Goal: Task Accomplishment & Management: Complete application form

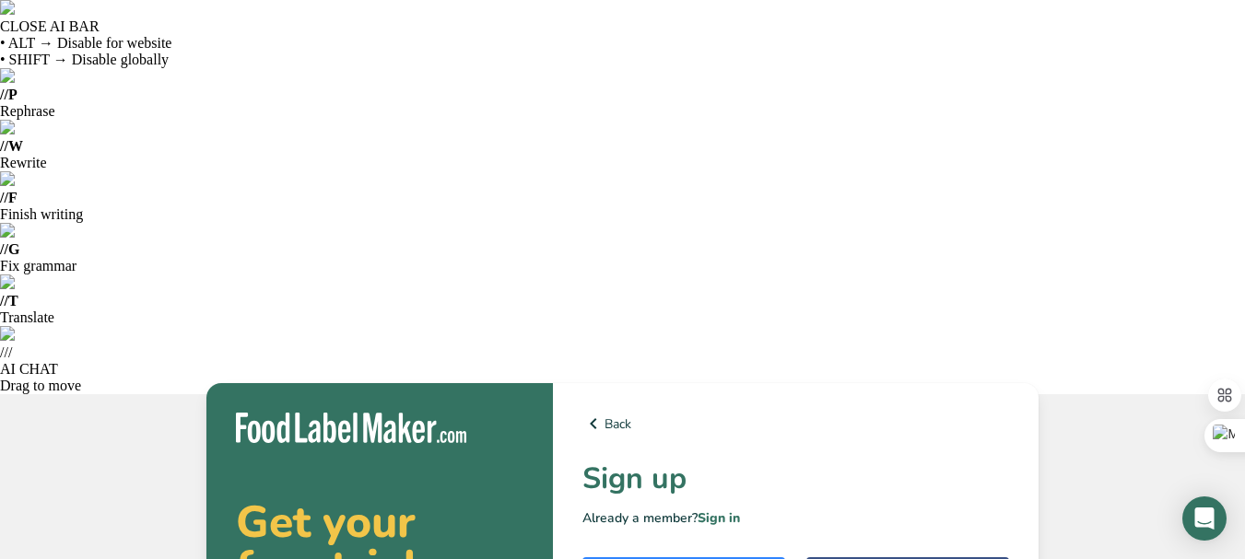
type input "Bernadett Takács"
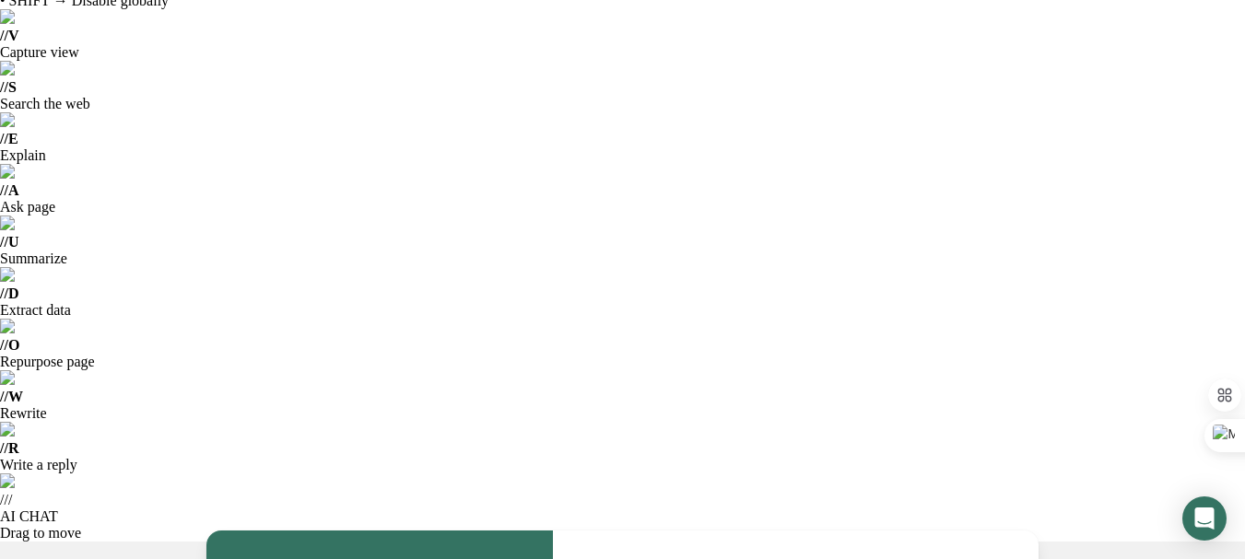
type input "bernadette.ts@gmail.com"
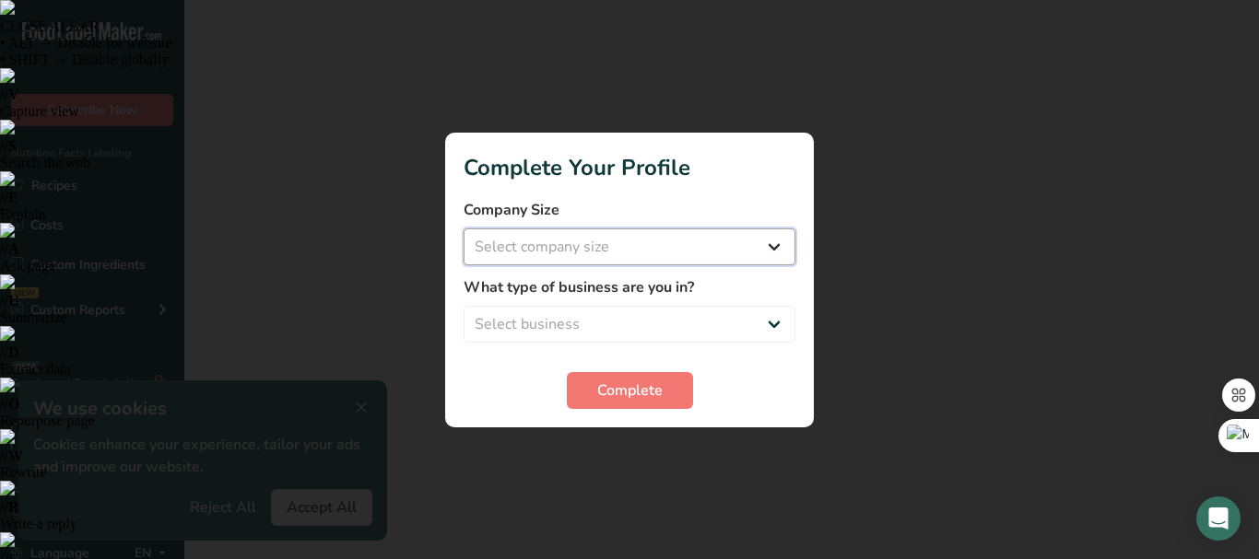
click at [629, 233] on select "Select company size Fewer than 10 Employees 10 to 50 Employees 51 to 500 Employ…" at bounding box center [630, 247] width 332 height 37
select select "1"
click at [464, 229] on select "Select company size Fewer than 10 Employees 10 to 50 Employees 51 to 500 Employ…" at bounding box center [630, 247] width 332 height 37
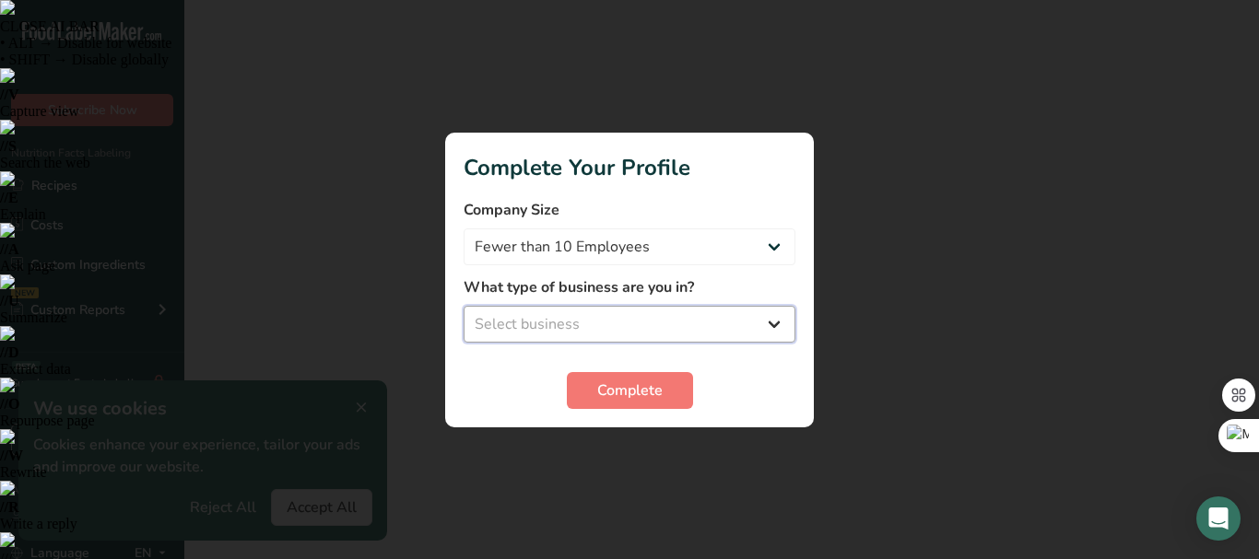
click at [603, 333] on select "Select business Packaged Food Manufacturer Restaurant & Cafe Bakery Meal Plans …" at bounding box center [630, 324] width 332 height 37
select select "2"
click at [464, 306] on select "Select business Packaged Food Manufacturer Restaurant & Cafe Bakery Meal Plans …" at bounding box center [630, 324] width 332 height 37
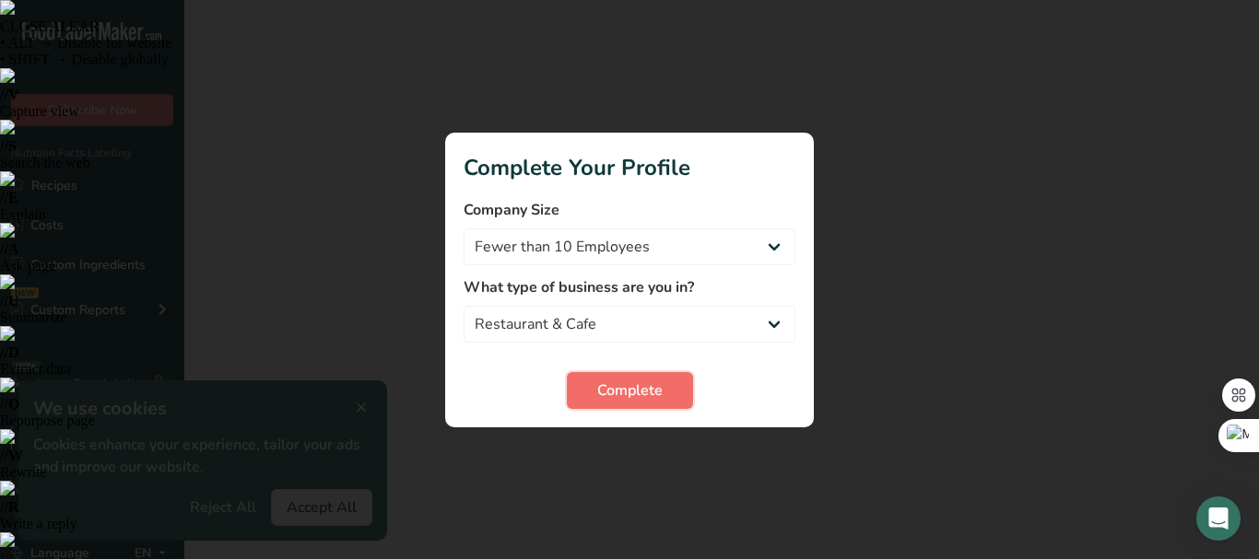
click at [604, 400] on span "Complete" at bounding box center [629, 391] width 65 height 22
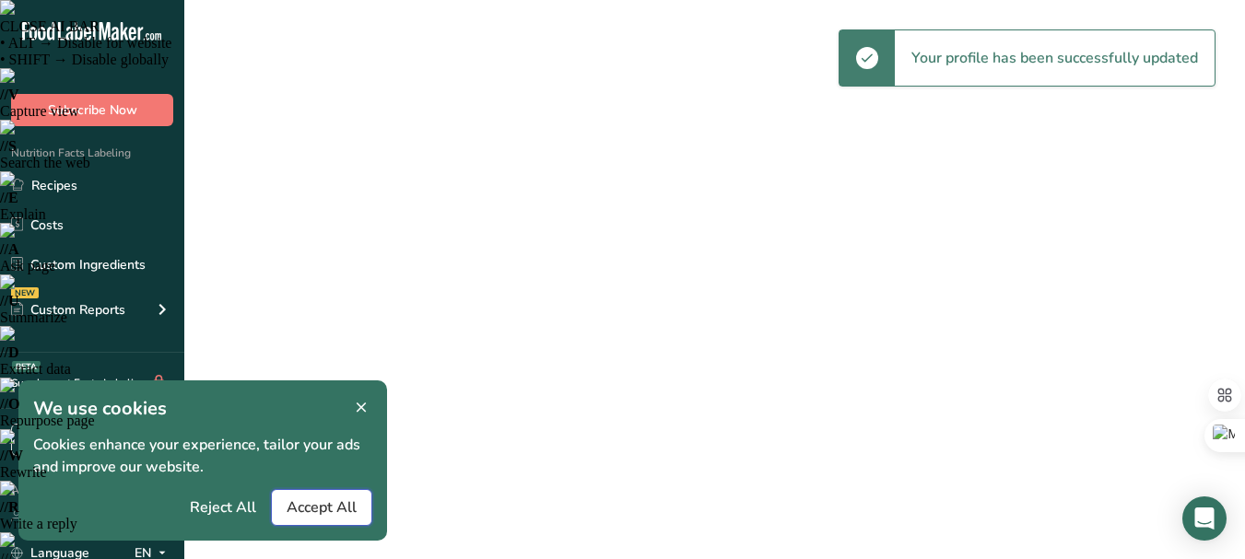
click at [325, 506] on span "Accept All" at bounding box center [322, 508] width 70 height 22
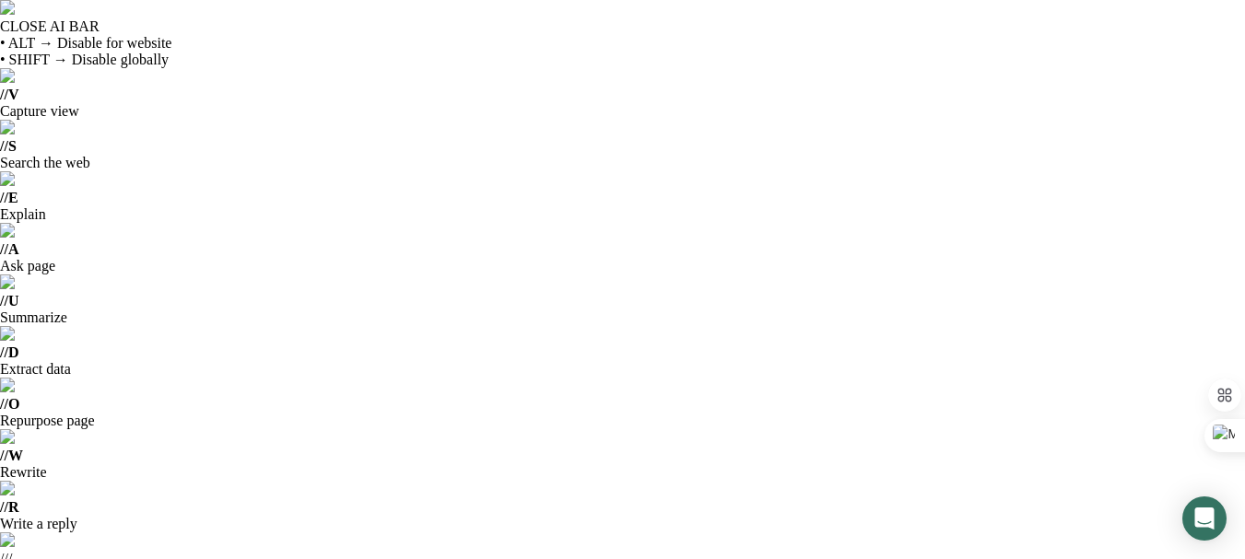
scroll to position [59, 0]
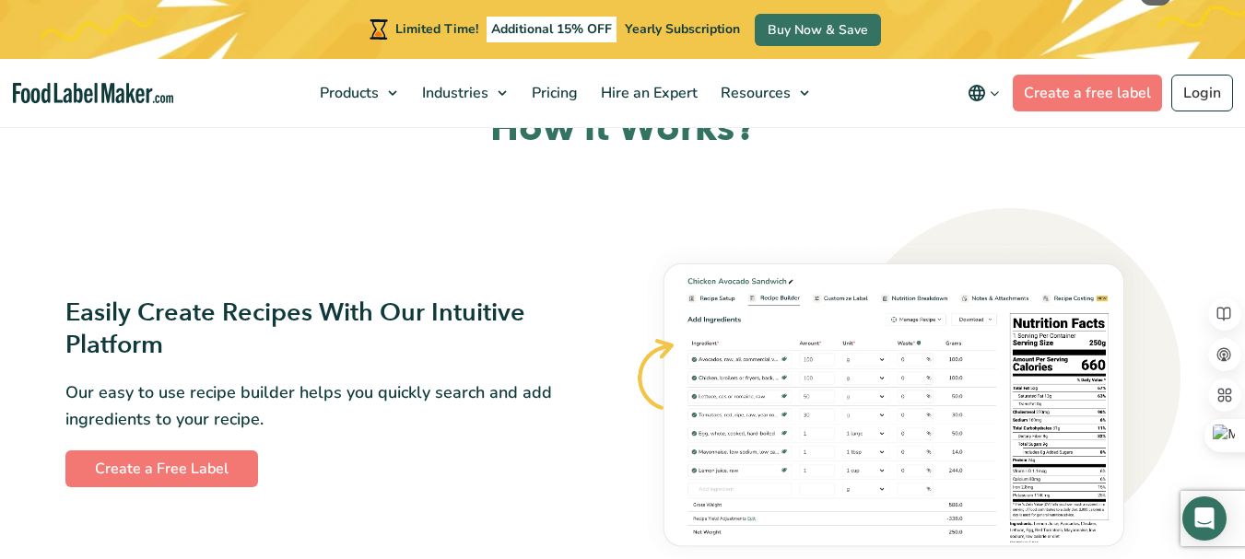
scroll to position [1489, 0]
